Goal: Information Seeking & Learning: Learn about a topic

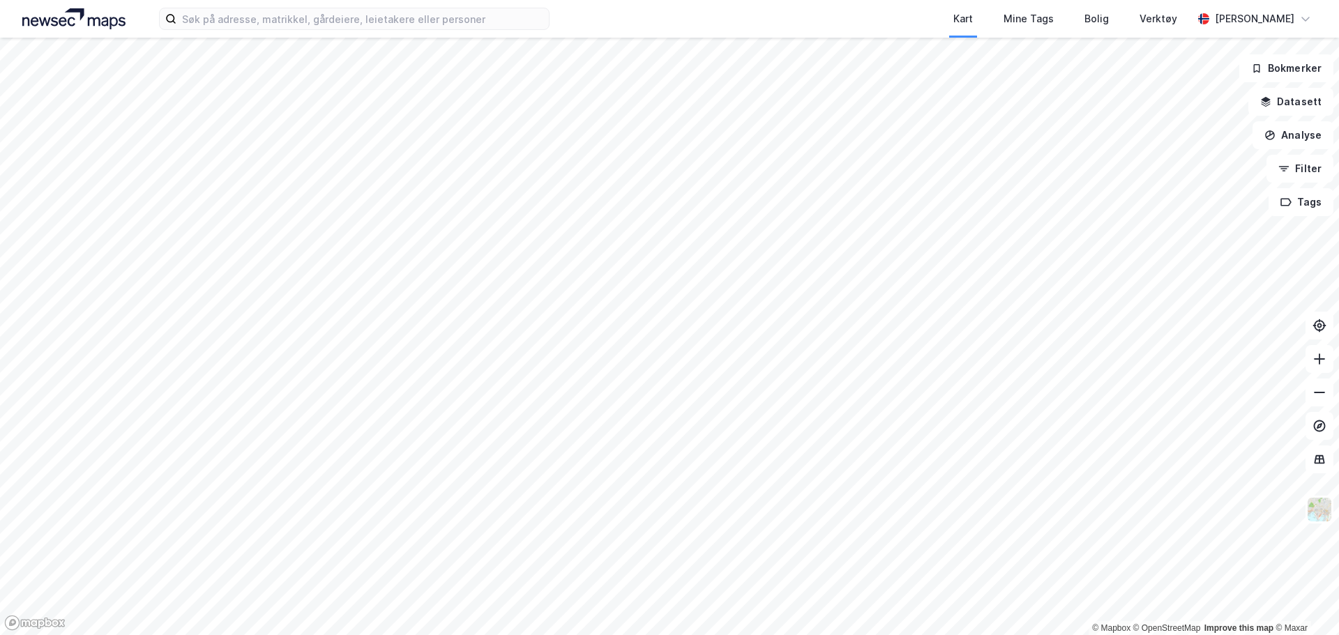
click at [312, 30] on div "Kart Mine Tags Bolig Verktøy [PERSON_NAME]" at bounding box center [669, 19] width 1339 height 38
click at [312, 26] on input at bounding box center [362, 18] width 372 height 21
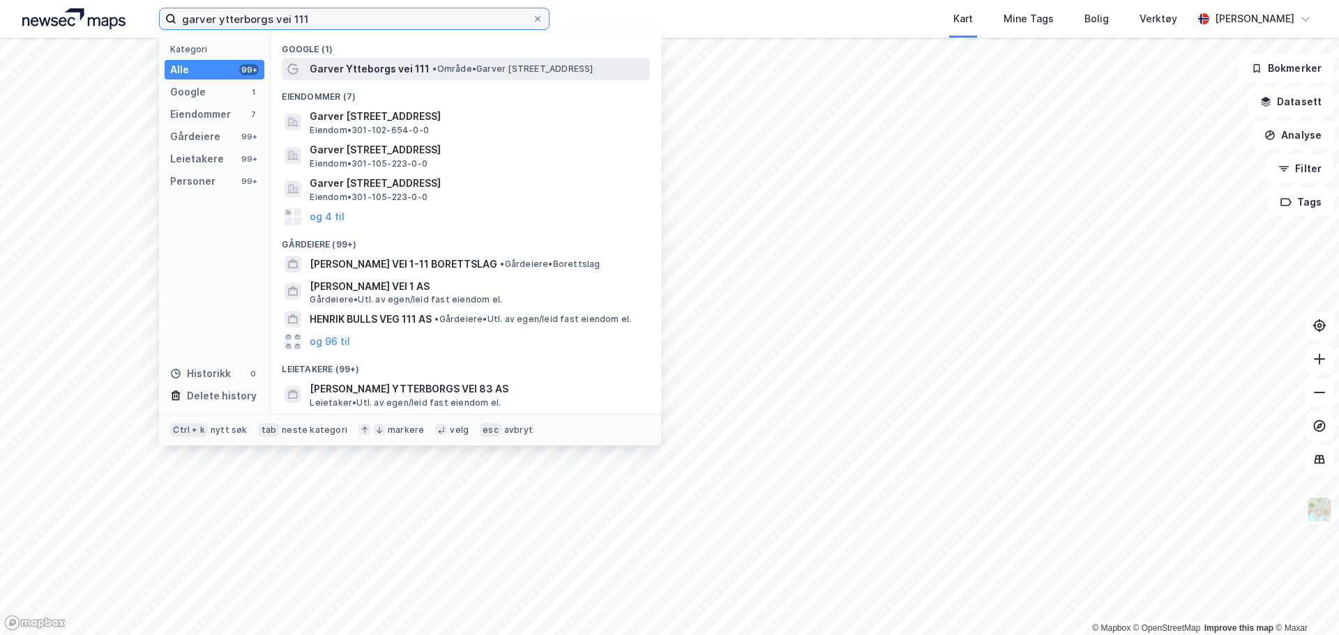
type input "garver ytterborgs vei 111"
click at [401, 77] on span "Garver Ytteborgs vei 111" at bounding box center [370, 69] width 120 height 17
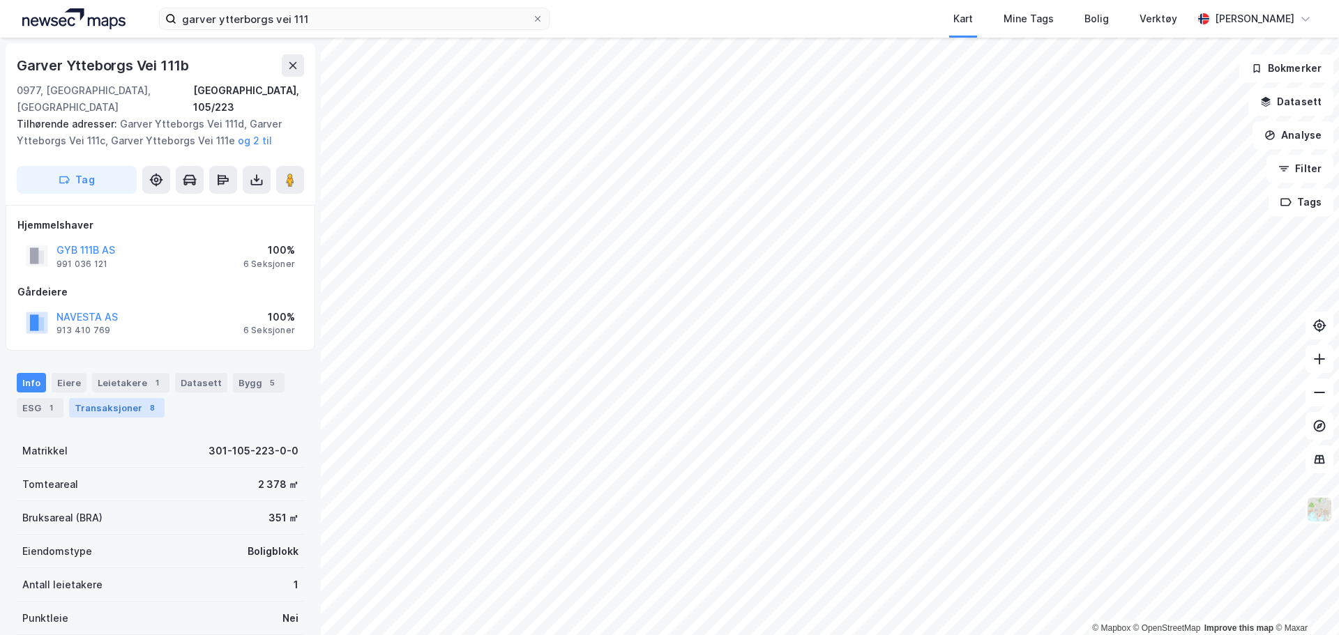
click at [121, 398] on div "Transaksjoner 8" at bounding box center [117, 408] width 96 height 20
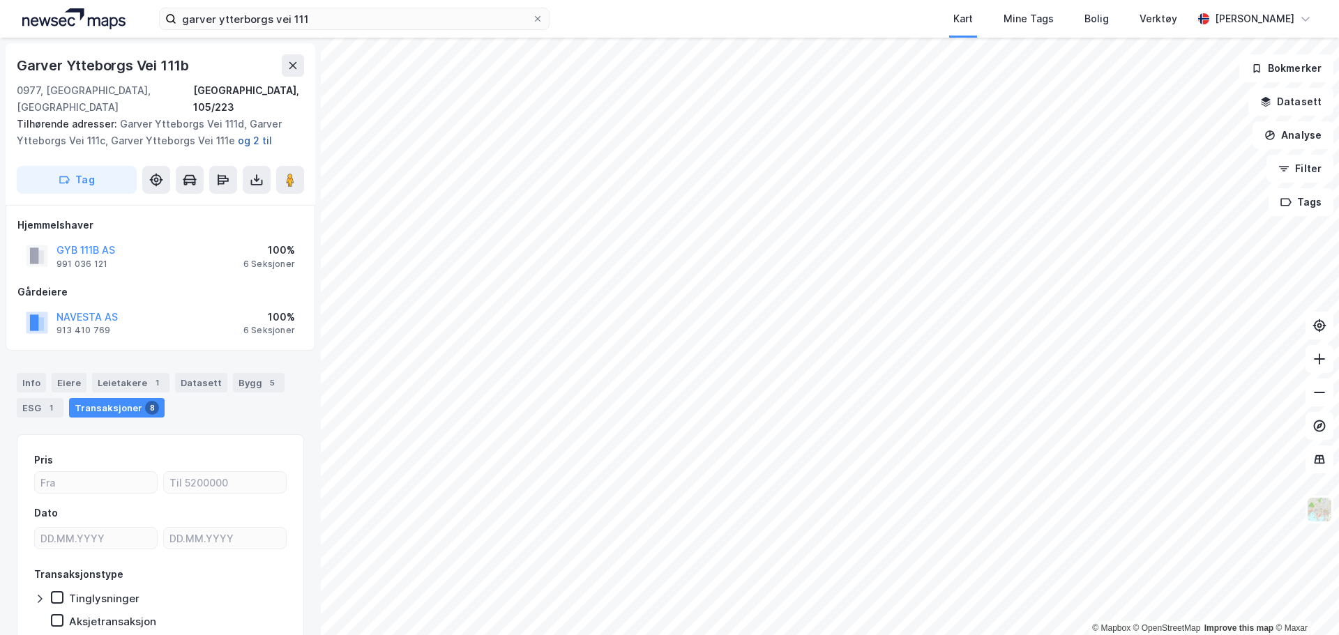
click at [0, 0] on button "og 2 til" at bounding box center [0, 0] width 0 height 0
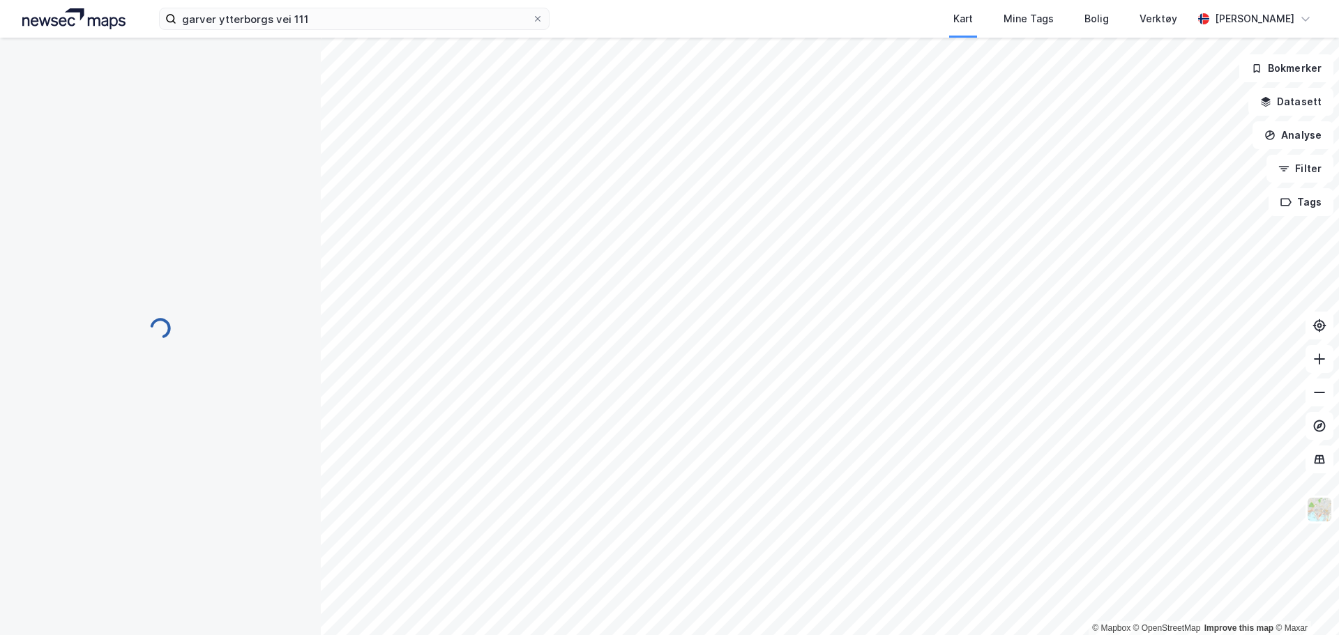
scroll to position [1, 0]
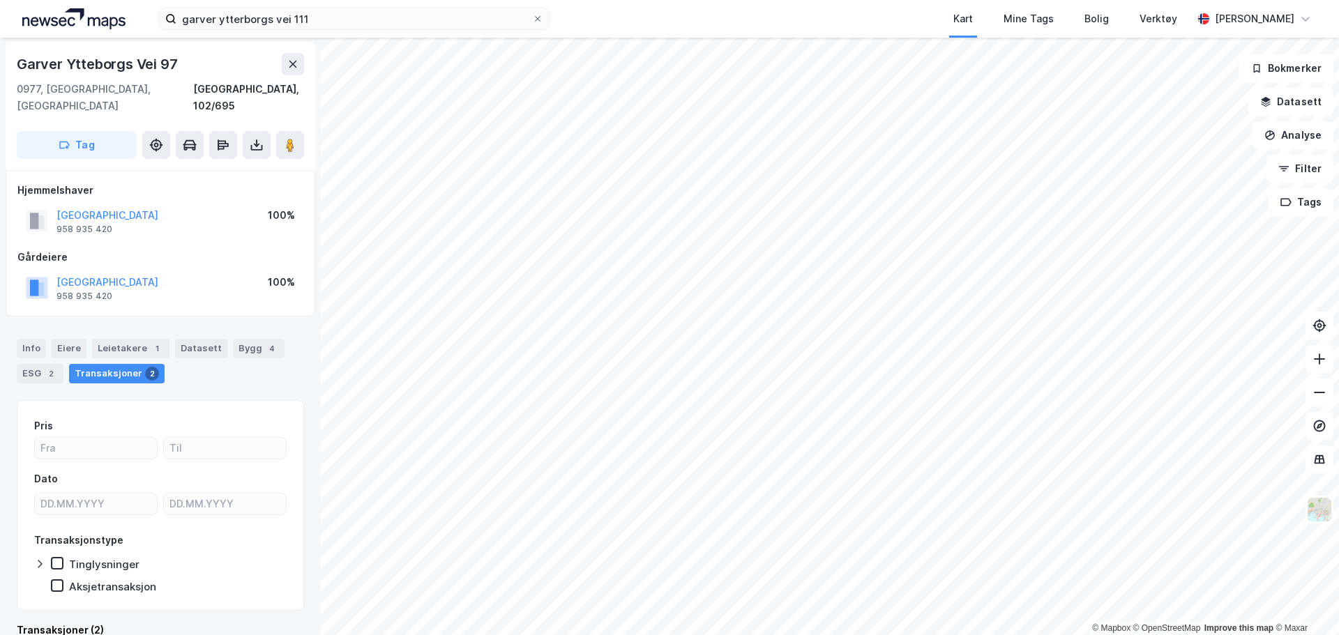
scroll to position [1, 0]
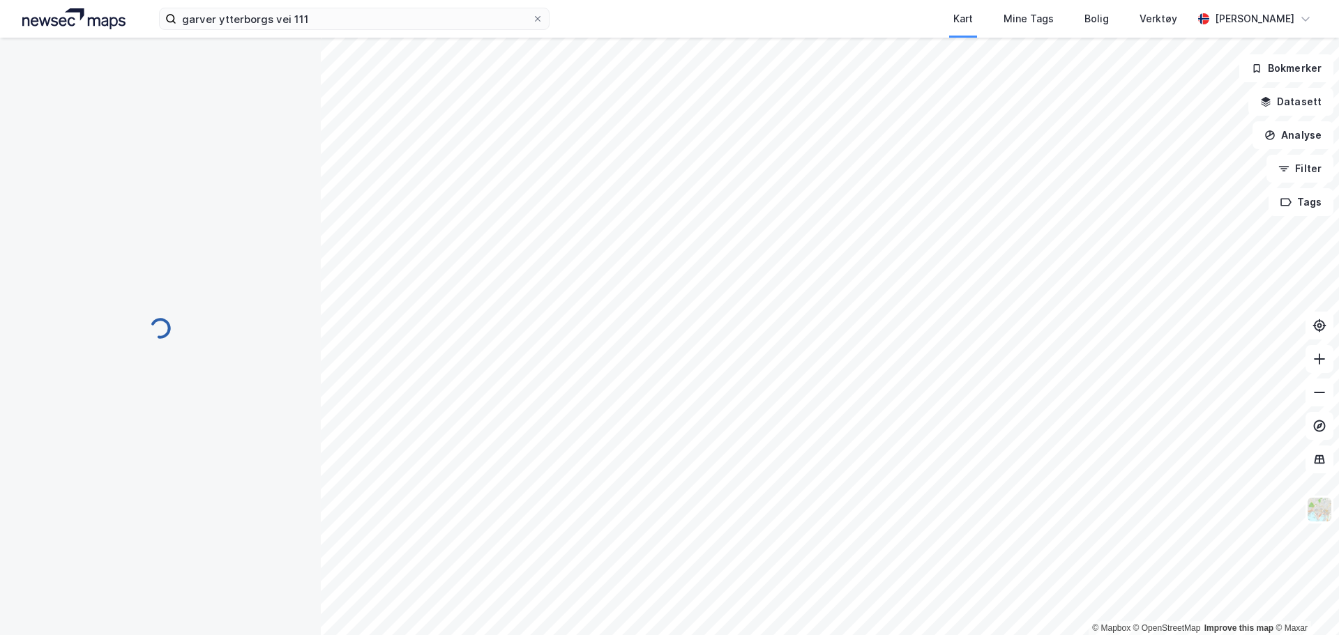
scroll to position [1, 0]
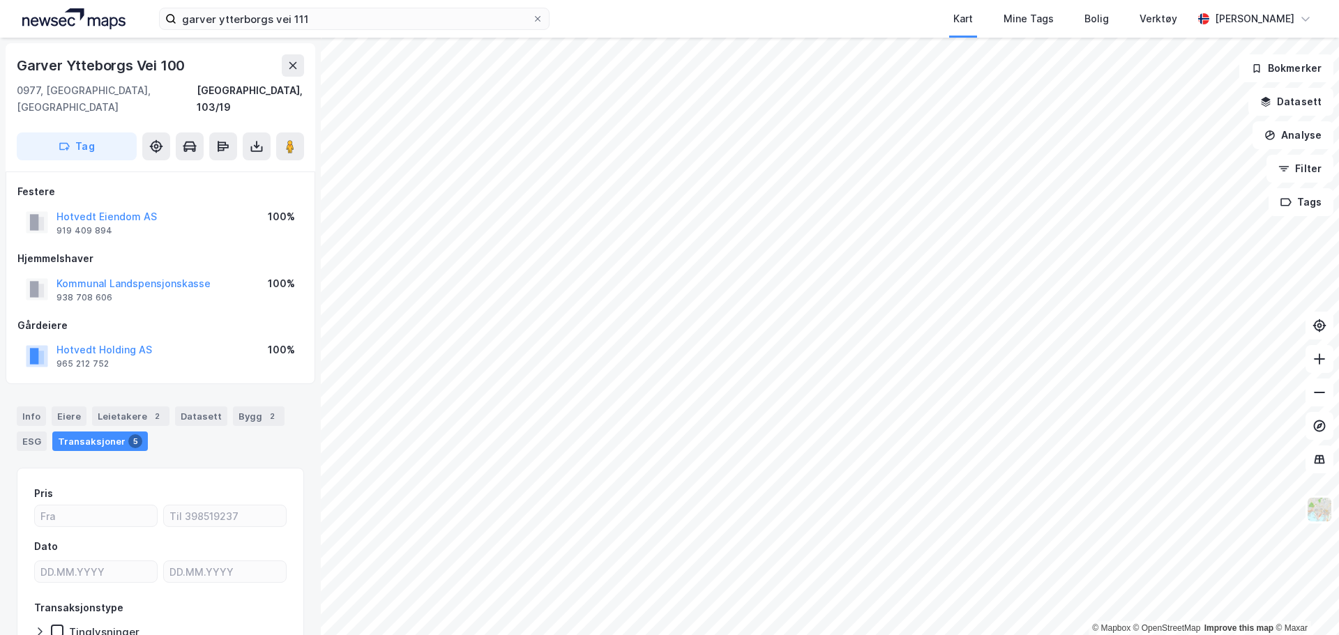
scroll to position [1, 0]
